Goal: Obtain resource: Download file/media

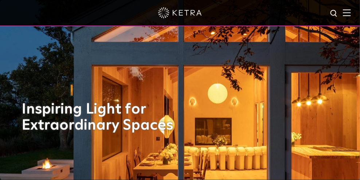
click at [351, 14] on img at bounding box center [347, 12] width 8 height 7
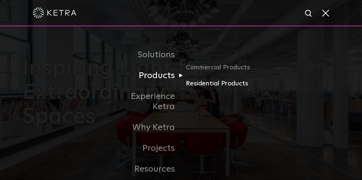
click at [217, 81] on link "Residential Products" at bounding box center [221, 83] width 70 height 11
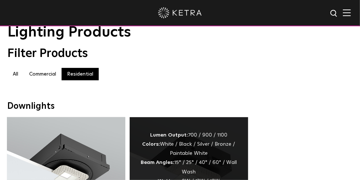
scroll to position [93, 0]
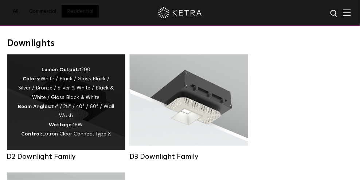
click at [103, 122] on div "Lumen Output: 1200 Colors: White / Black / Gloss Black / Silver / Bronze / Silv…" at bounding box center [66, 102] width 97 height 74
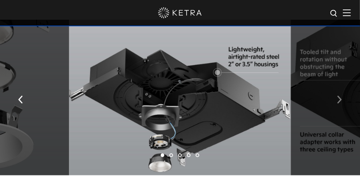
scroll to position [1569, 0]
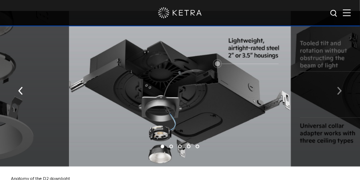
click at [339, 89] on img "button" at bounding box center [339, 91] width 5 height 8
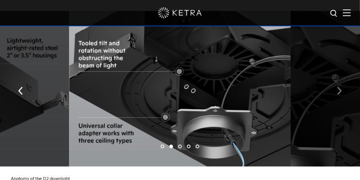
click at [339, 89] on img "button" at bounding box center [339, 91] width 5 height 8
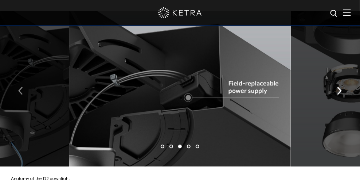
click at [20, 92] on img "button" at bounding box center [20, 91] width 5 height 8
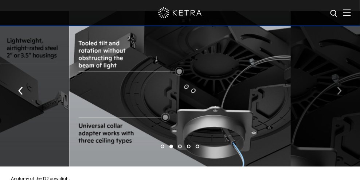
click at [340, 87] on img "button" at bounding box center [339, 91] width 5 height 8
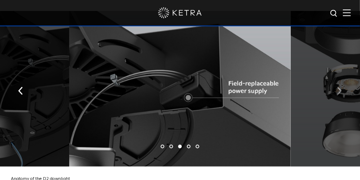
click at [340, 87] on img "button" at bounding box center [339, 91] width 5 height 8
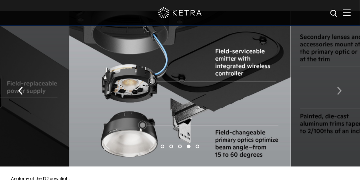
click at [340, 87] on img "button" at bounding box center [339, 91] width 5 height 8
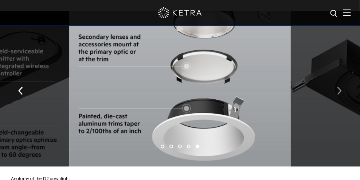
click at [340, 87] on img "button" at bounding box center [339, 91] width 5 height 8
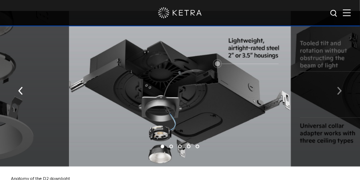
click at [340, 87] on img "button" at bounding box center [339, 91] width 5 height 8
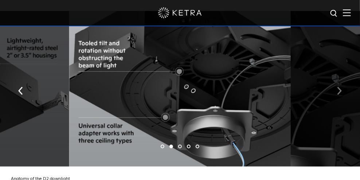
click at [340, 87] on img "button" at bounding box center [339, 91] width 5 height 8
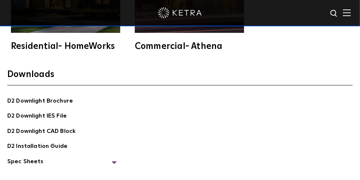
scroll to position [2149, 0]
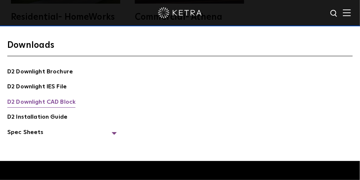
click at [58, 102] on link "D2 Downlight CAD Block" at bounding box center [41, 102] width 68 height 11
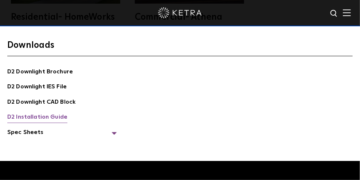
click at [47, 116] on link "D2 Installation Guide" at bounding box center [37, 117] width 60 height 11
click at [113, 131] on span "Spec Sheets" at bounding box center [61, 135] width 109 height 15
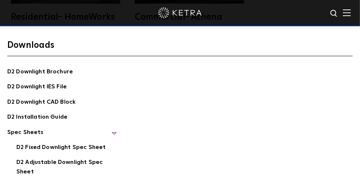
scroll to position [2191, 0]
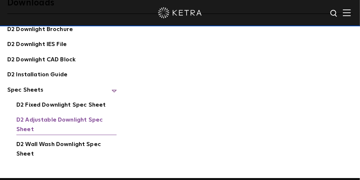
click at [51, 116] on link "D2 Adjustable Downlight Spec Sheet" at bounding box center [66, 125] width 100 height 20
